Goal: Find specific page/section: Find specific page/section

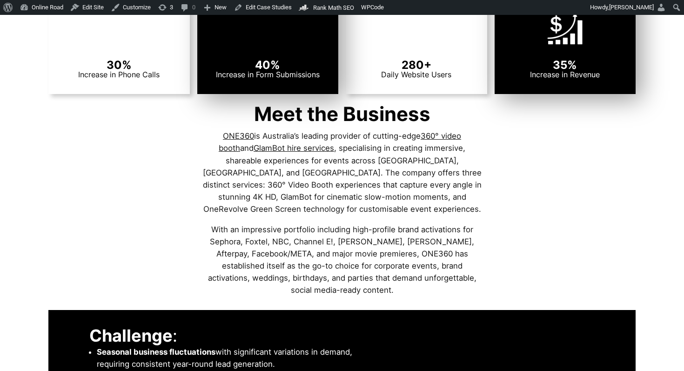
scroll to position [686, 0]
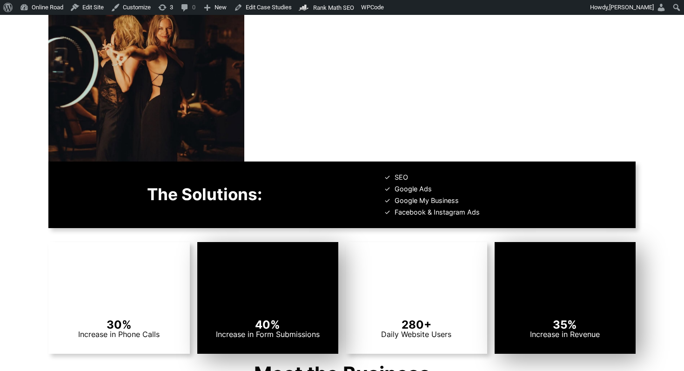
scroll to position [400, 0]
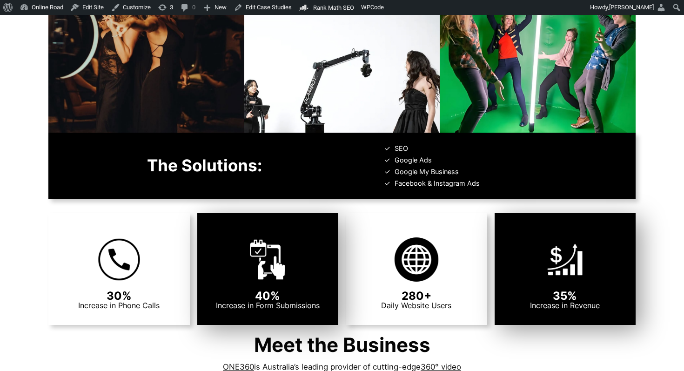
click at [491, 77] on img at bounding box center [538, 59] width 196 height 147
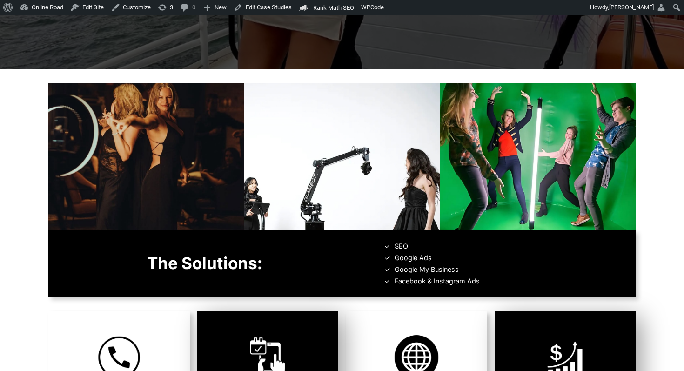
scroll to position [289, 0]
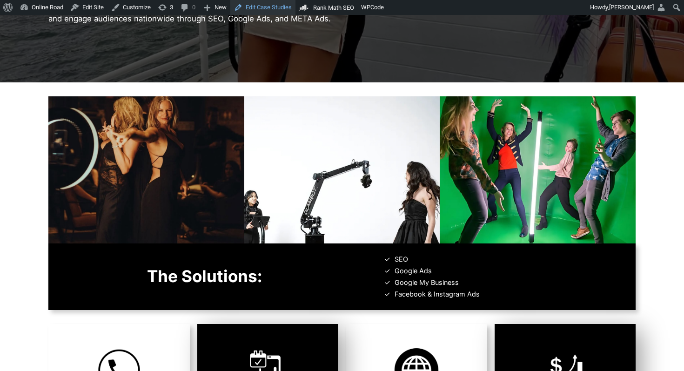
click at [264, 5] on link "Edit Case Studies" at bounding box center [262, 7] width 65 height 15
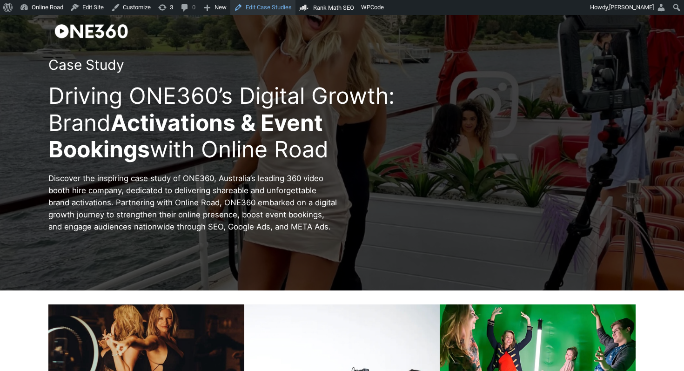
scroll to position [391, 0]
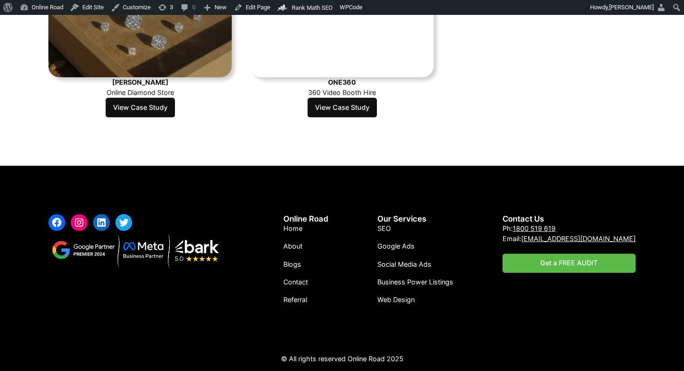
scroll to position [743, 0]
